Goal: Navigation & Orientation: Find specific page/section

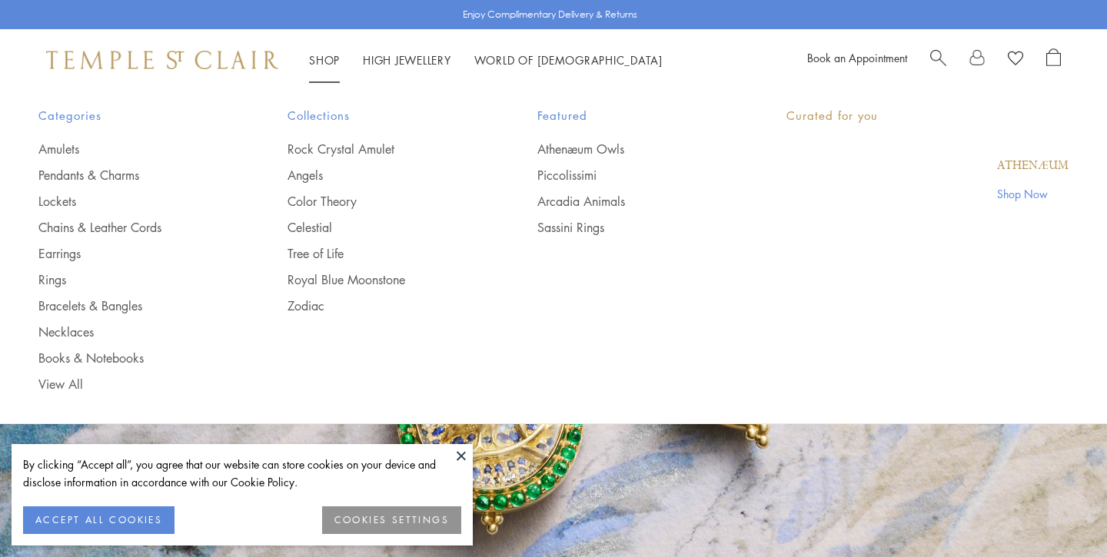
click at [319, 55] on link "Shop Shop" at bounding box center [324, 59] width 31 height 15
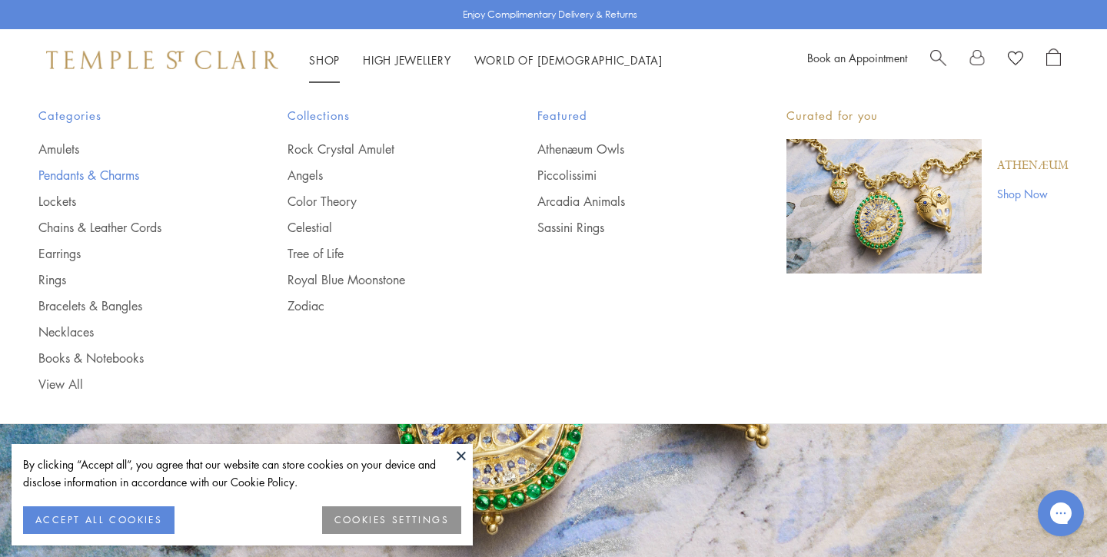
click at [56, 170] on link "Pendants & Charms" at bounding box center [132, 175] width 188 height 17
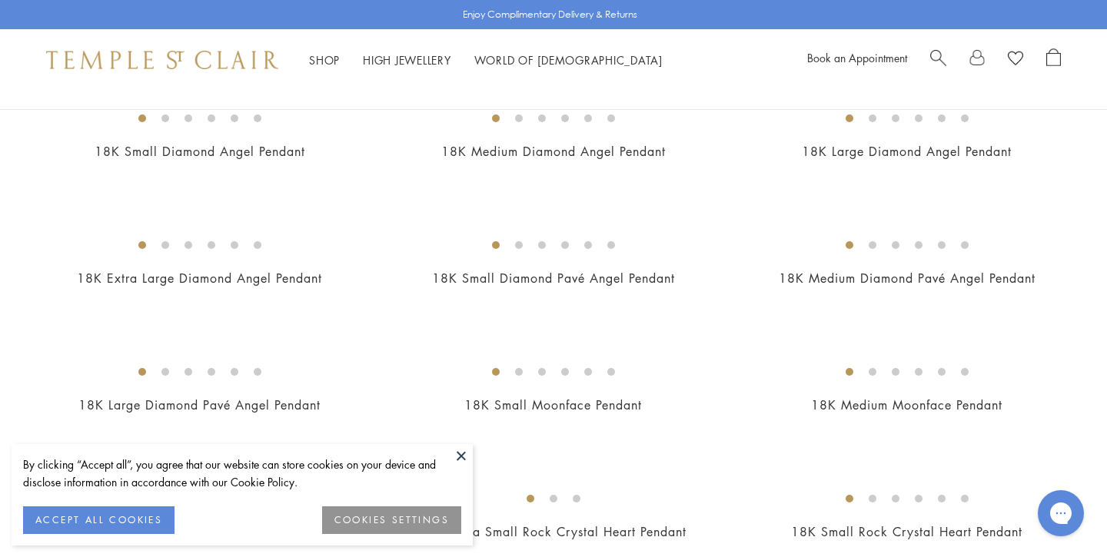
scroll to position [854, 0]
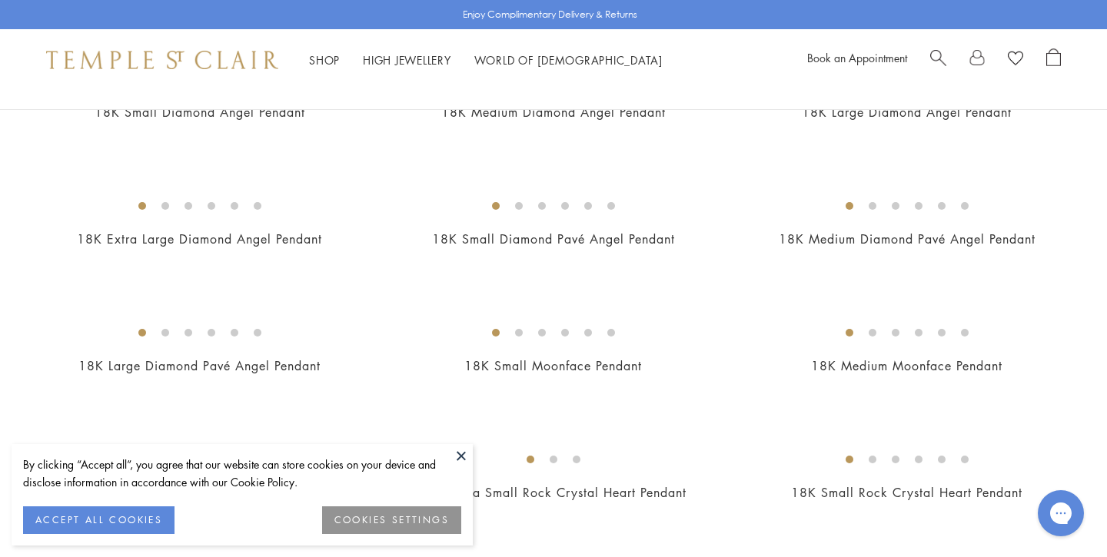
click at [462, 456] on button at bounding box center [461, 455] width 23 height 23
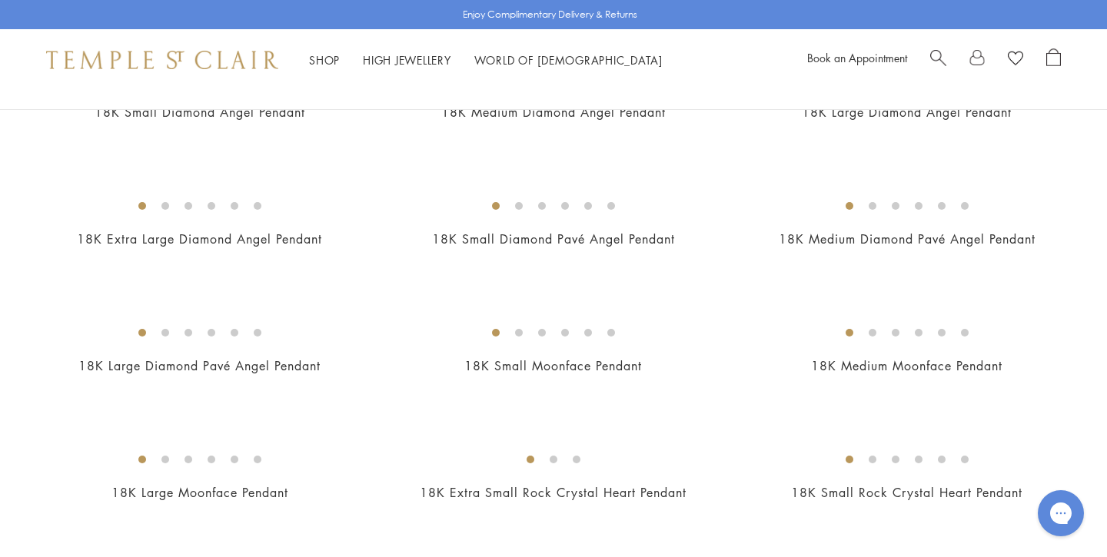
scroll to position [1057, 0]
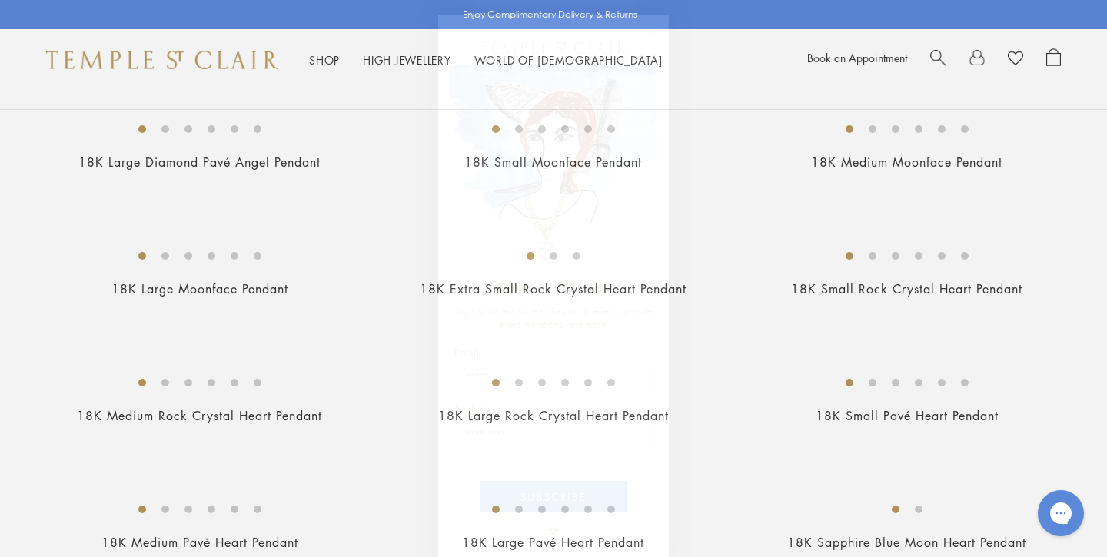
click at [658, 37] on circle "Close dialog" at bounding box center [651, 33] width 18 height 18
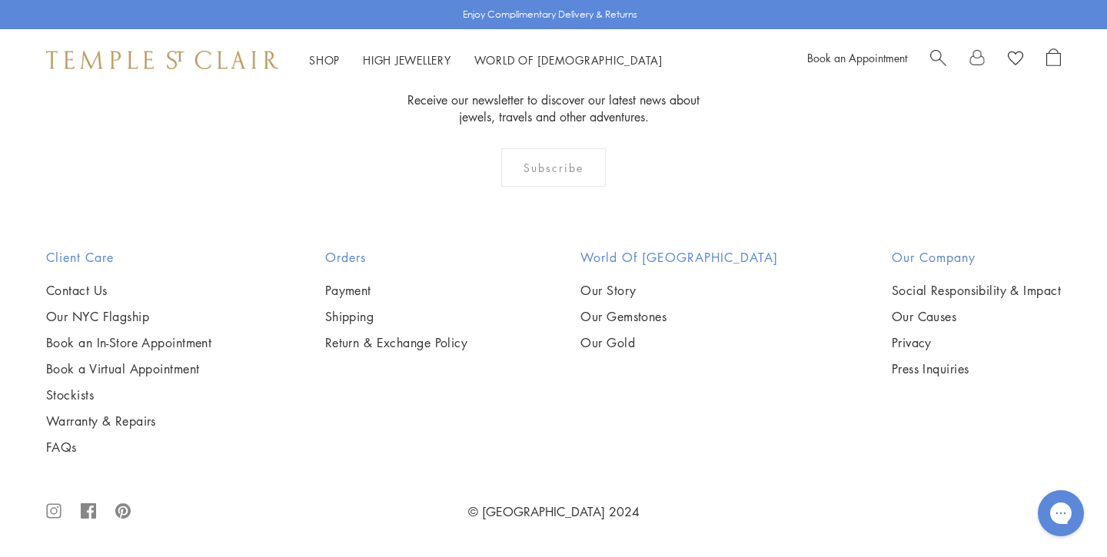
scroll to position [9378, 0]
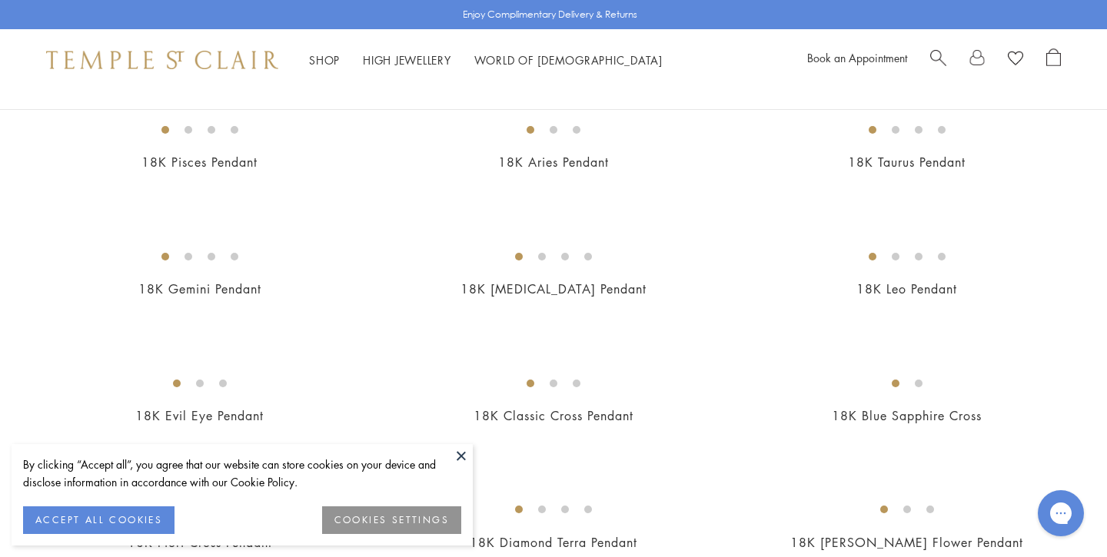
click at [460, 453] on button at bounding box center [461, 455] width 23 height 23
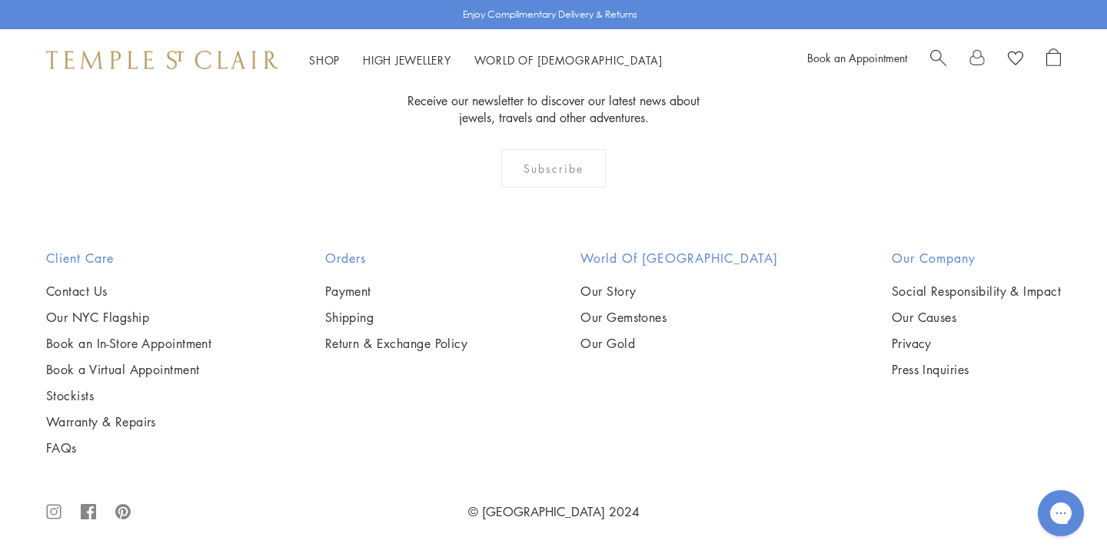
scroll to position [8174, 0]
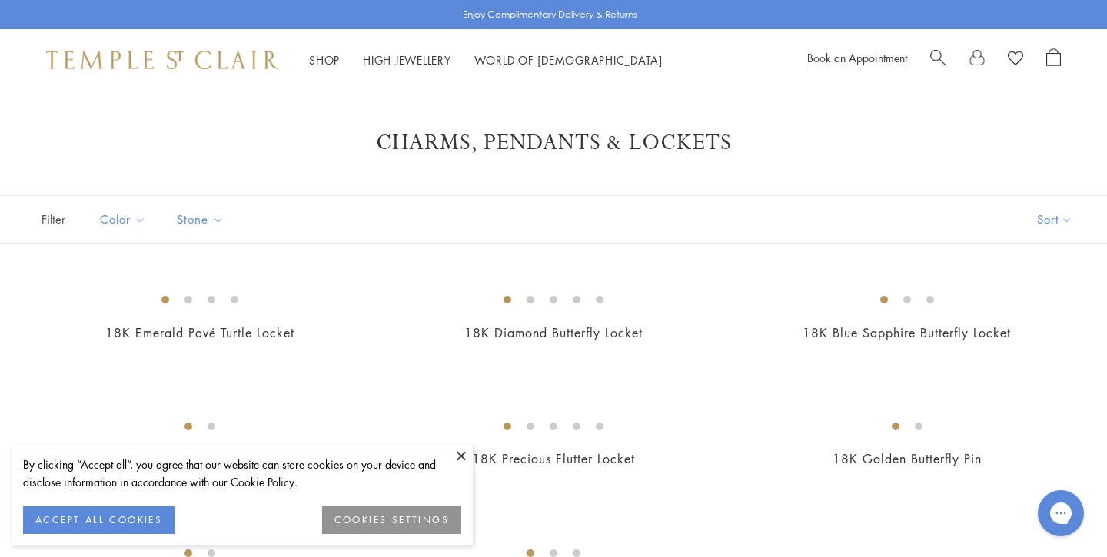
click at [462, 453] on button at bounding box center [461, 455] width 23 height 23
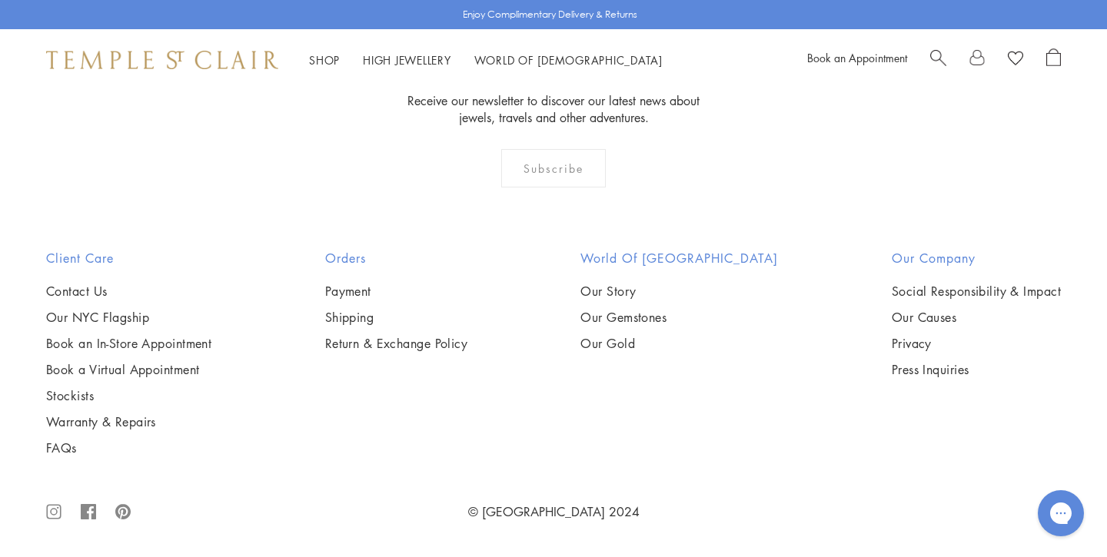
scroll to position [1076, 0]
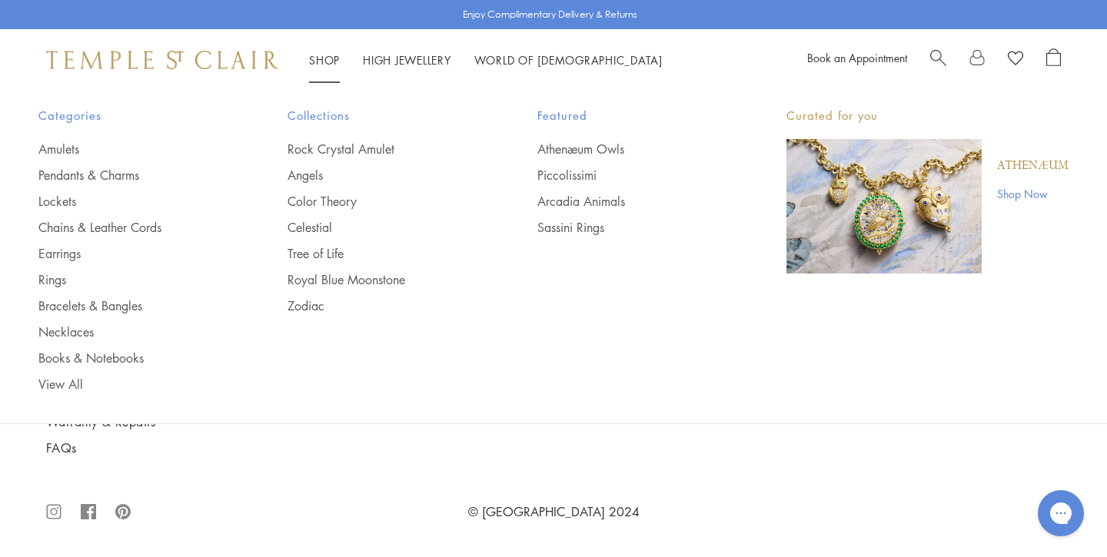
click at [318, 163] on ul "Rock Crystal Amulet Angels Color Theory Celestial Tree of Life Royal Blue Moons…" at bounding box center [381, 228] width 188 height 174
click at [299, 172] on link "Angels" at bounding box center [381, 175] width 188 height 17
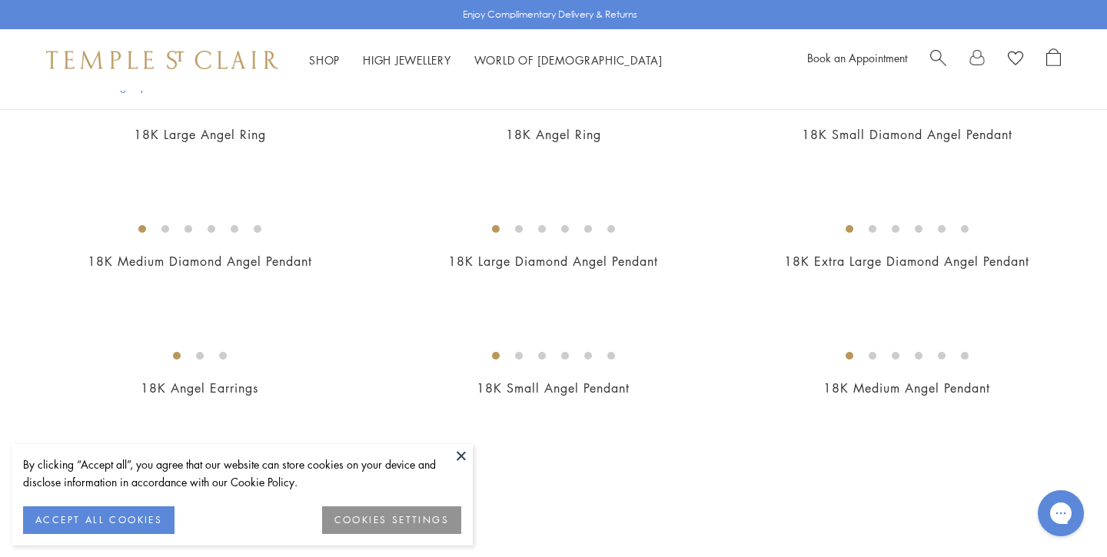
scroll to position [438, 0]
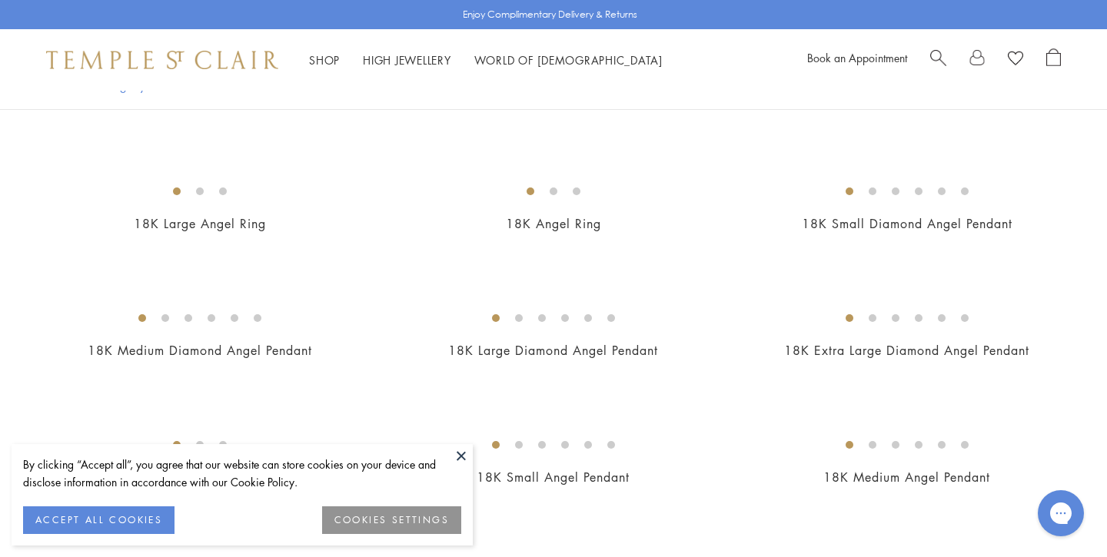
click at [465, 456] on button at bounding box center [461, 455] width 23 height 23
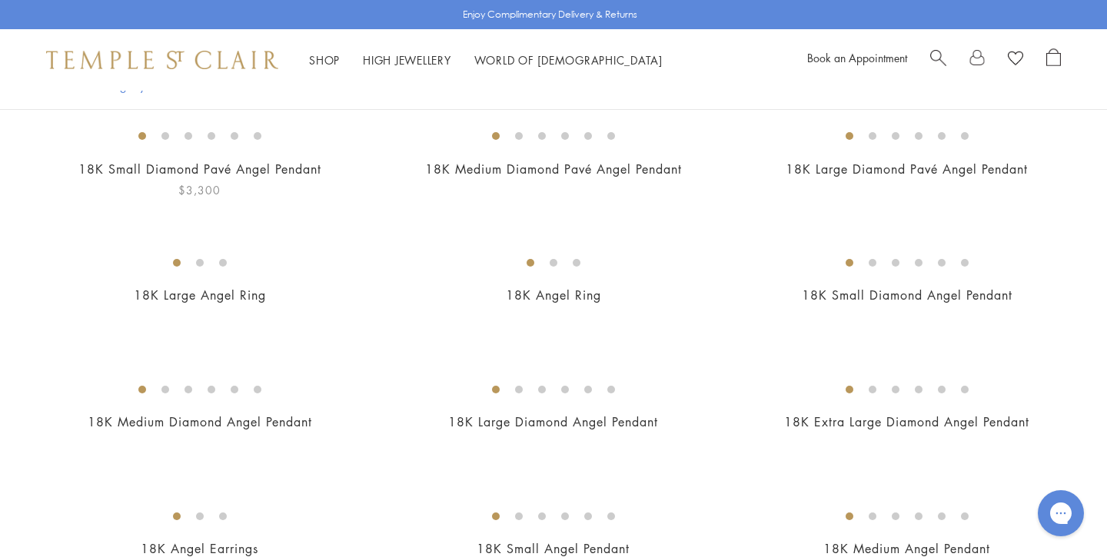
scroll to position [368, 0]
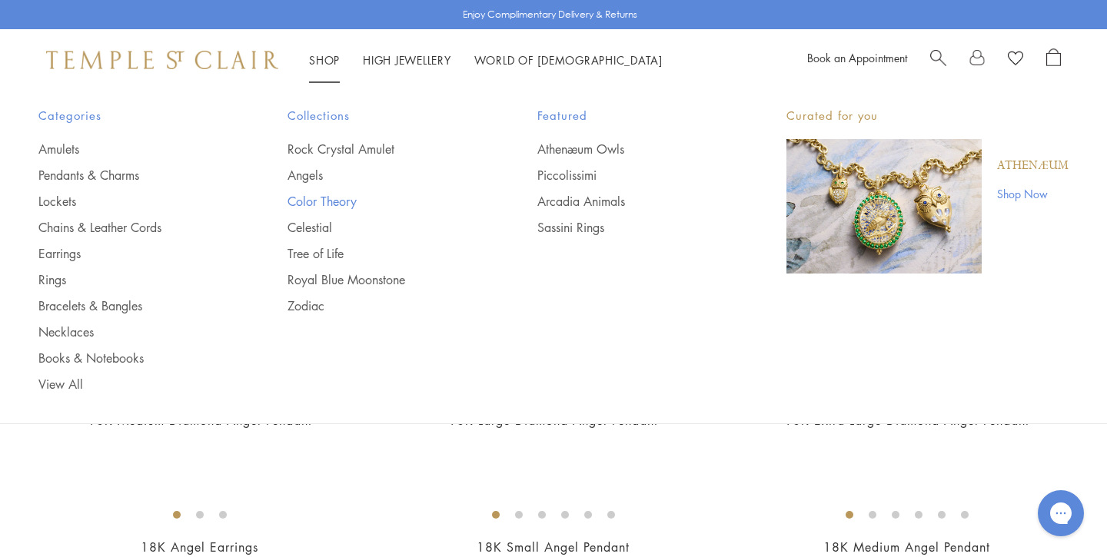
click at [312, 204] on link "Color Theory" at bounding box center [381, 201] width 188 height 17
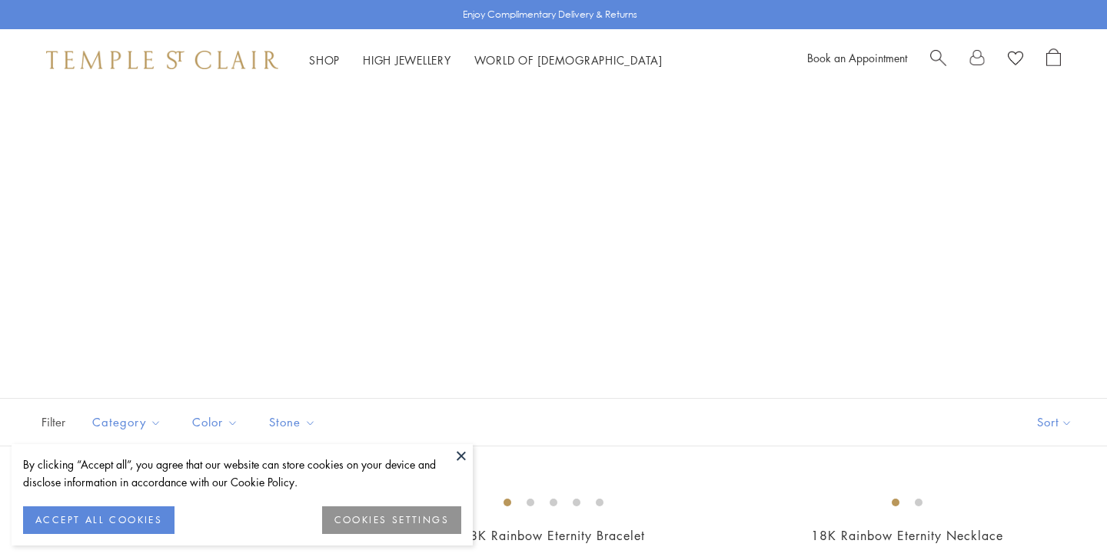
click at [460, 453] on button at bounding box center [461, 455] width 23 height 23
